Goal: Communication & Community: Ask a question

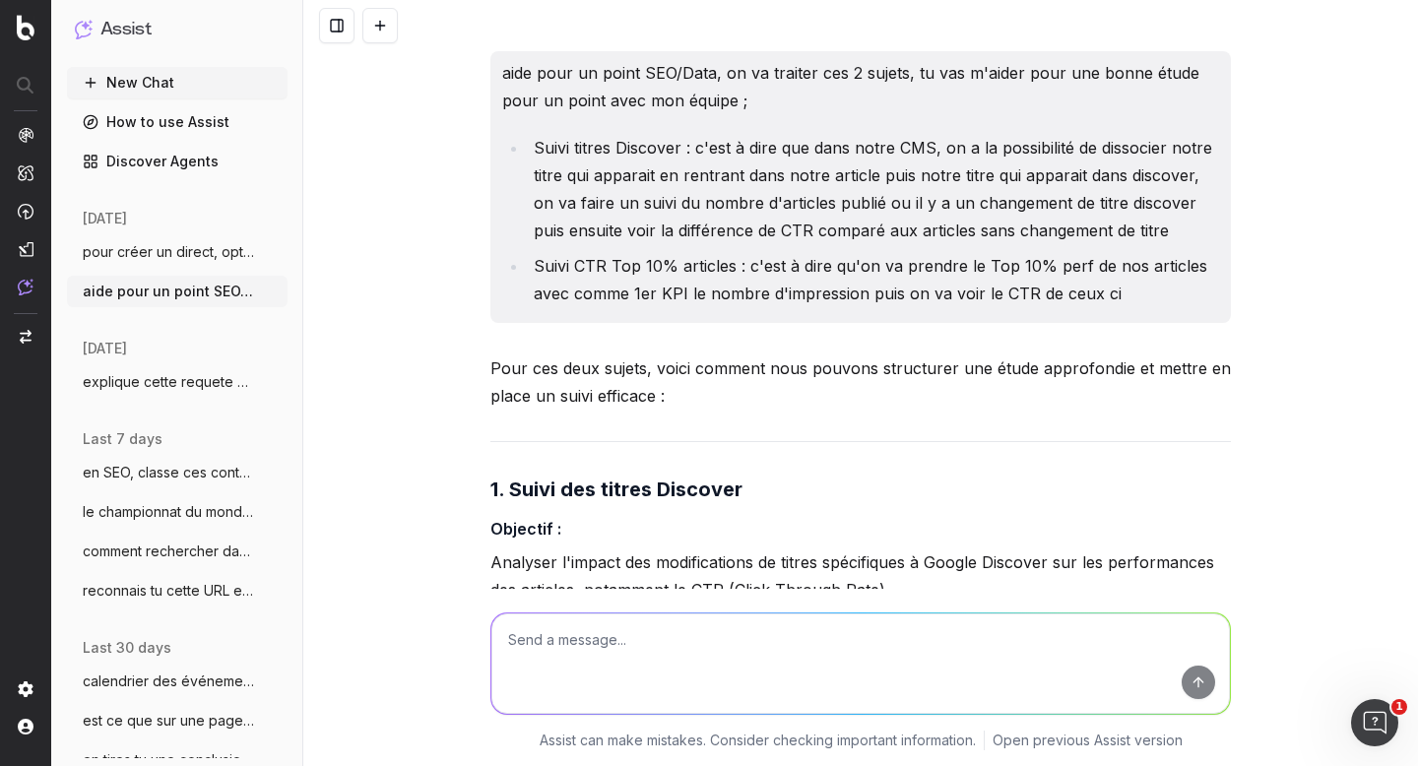
scroll to position [21740, 0]
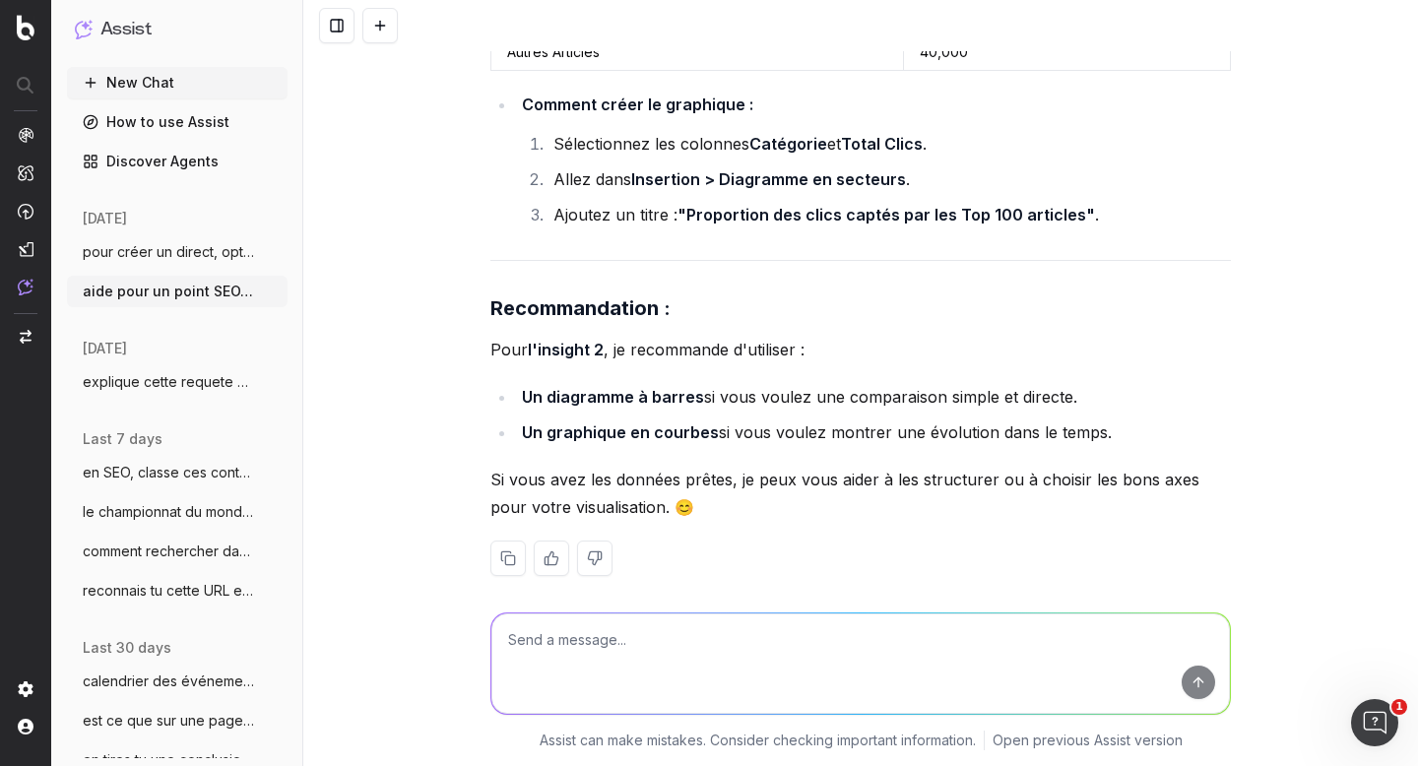
click at [595, 642] on textarea at bounding box center [860, 663] width 738 height 100
type textarea "j"
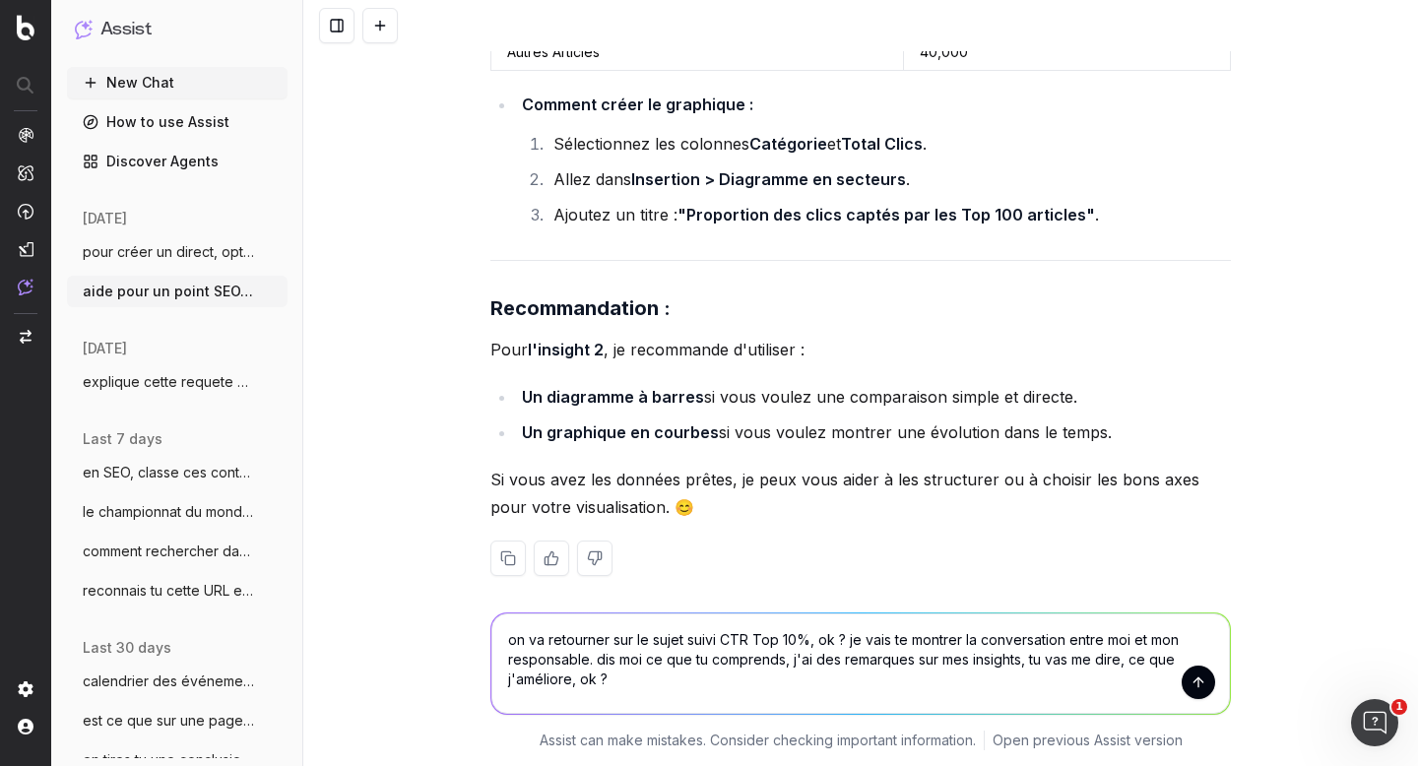
scroll to position [21752, 0]
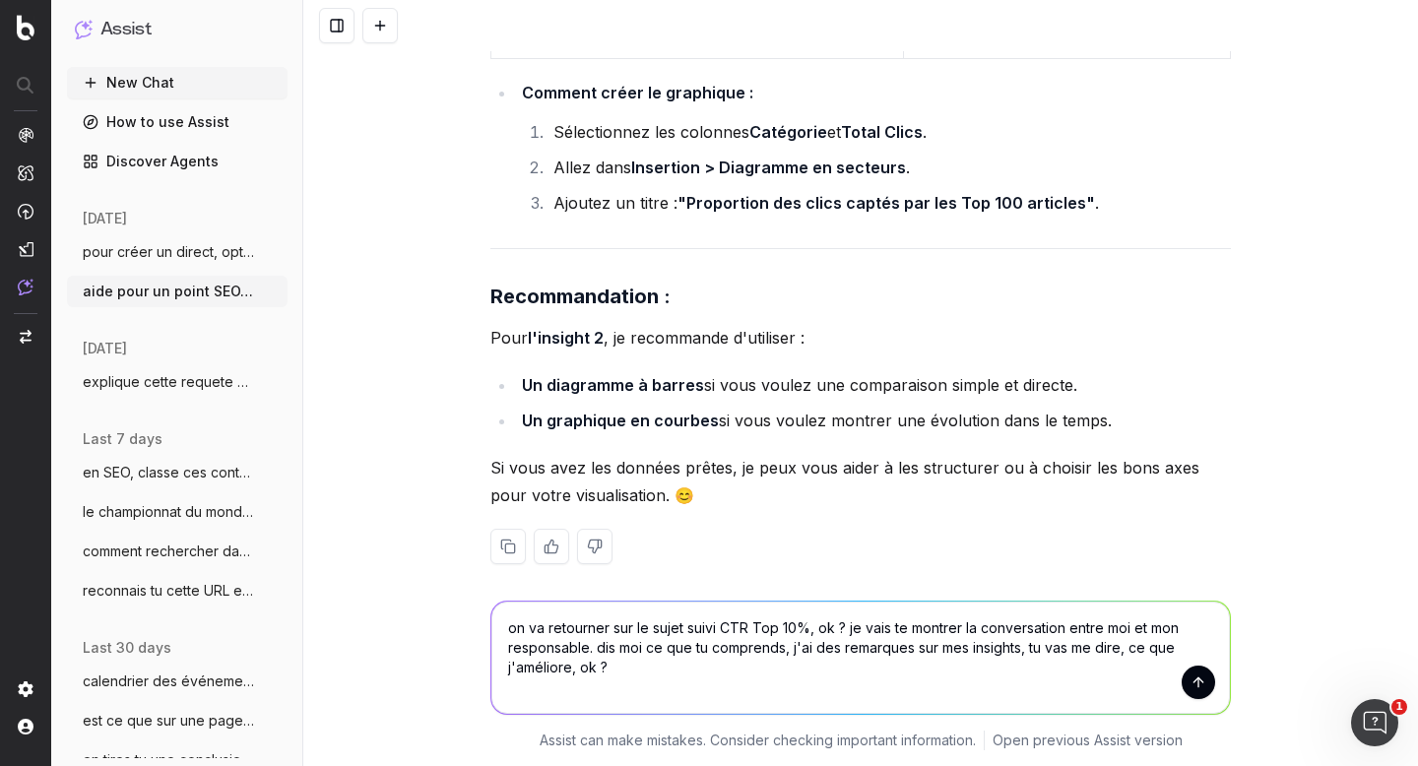
click at [654, 666] on textarea "on va retourner sur le sujet suivi CTR Top 10%, ok ? je vais te montrer la conv…" at bounding box center [860, 658] width 738 height 112
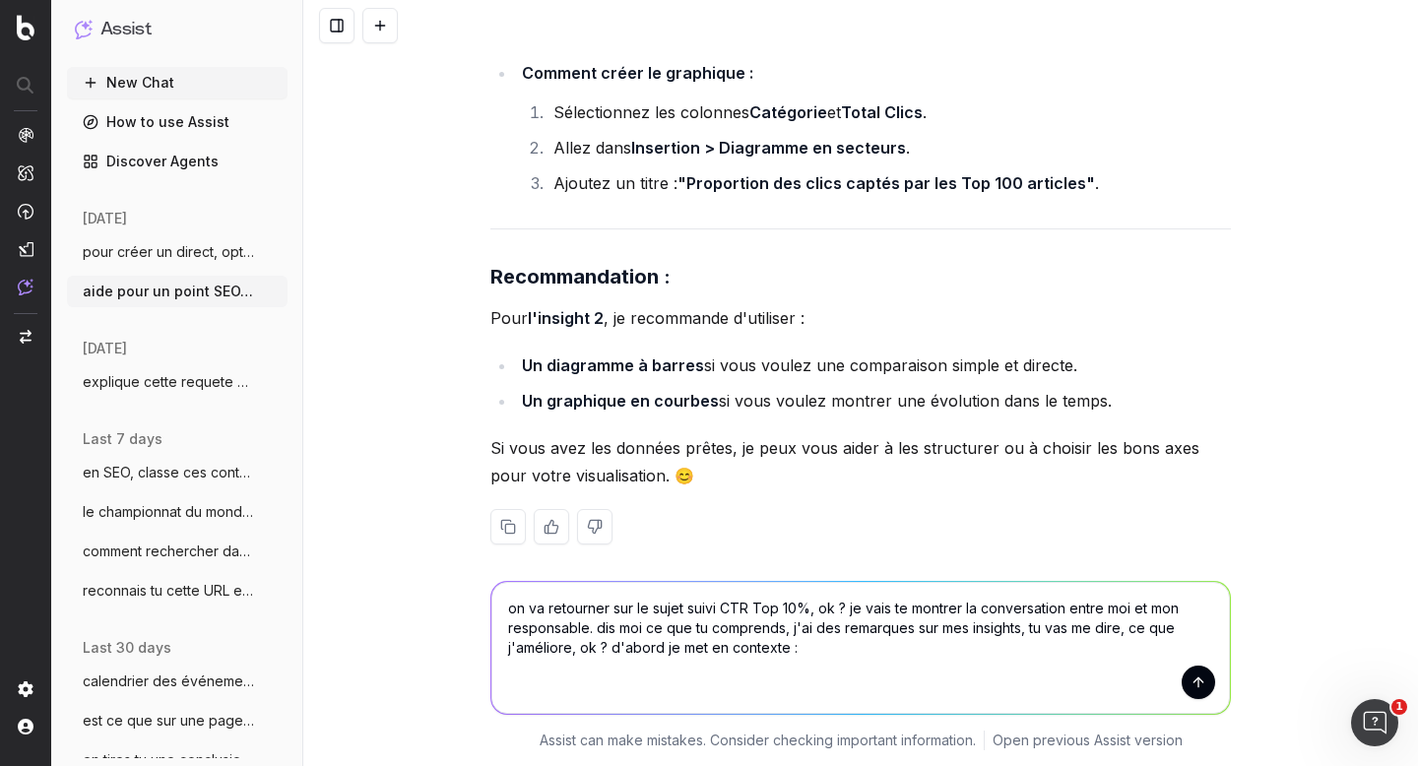
paste textarea "* Suivi CTR top 10% articles ? * Focus sur le Top 100 hebdo des articles (quasi…"
type textarea "on va retourner sur le sujet suivi CTR Top 10%, ok ? je vais te montrer la conv…"
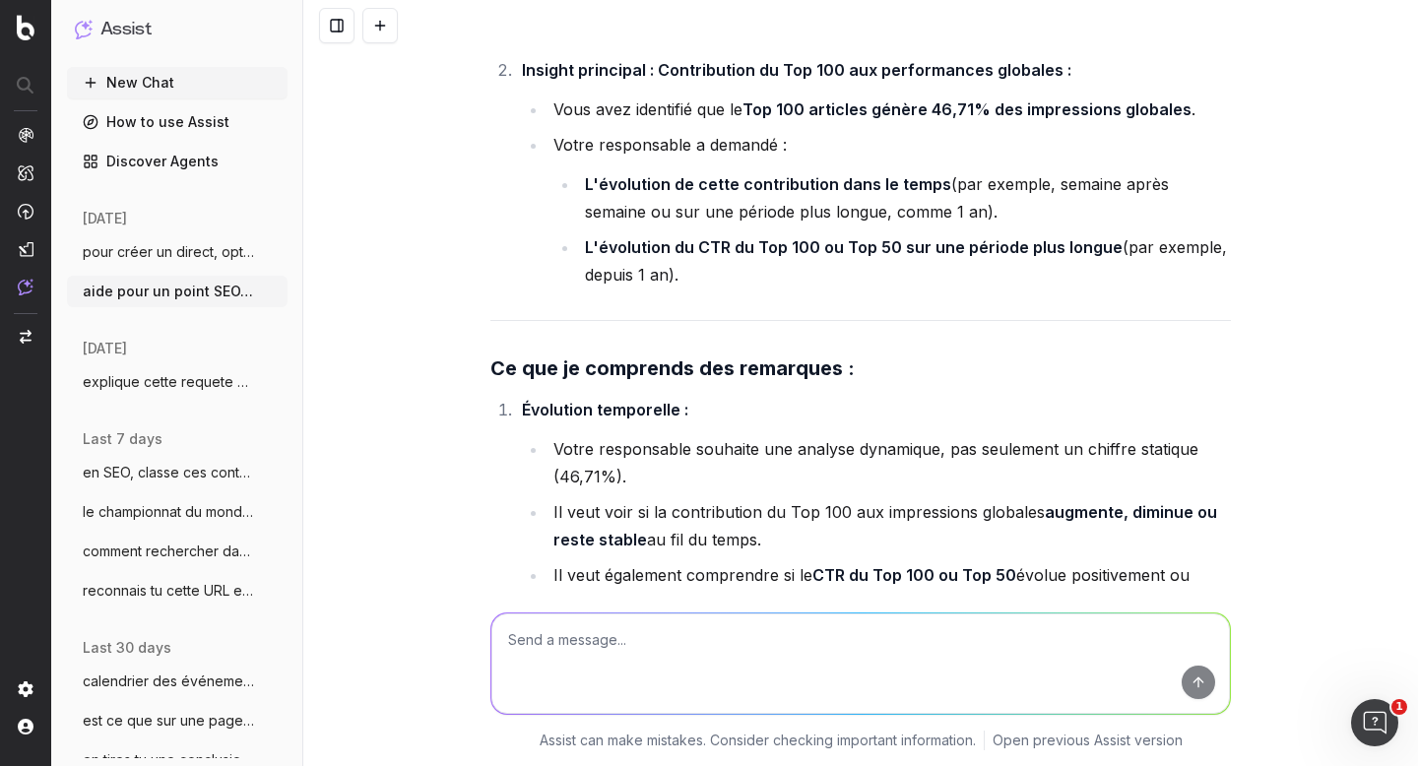
scroll to position [23080, 0]
